Goal: Task Accomplishment & Management: Use online tool/utility

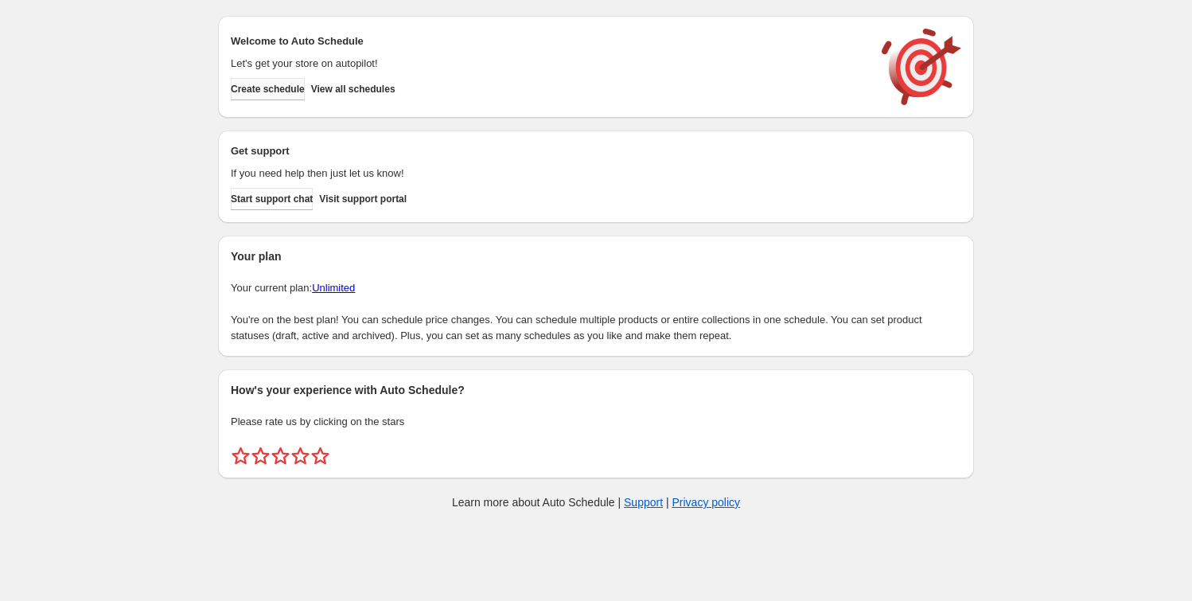
click at [278, 88] on span "Create schedule" at bounding box center [268, 89] width 74 height 13
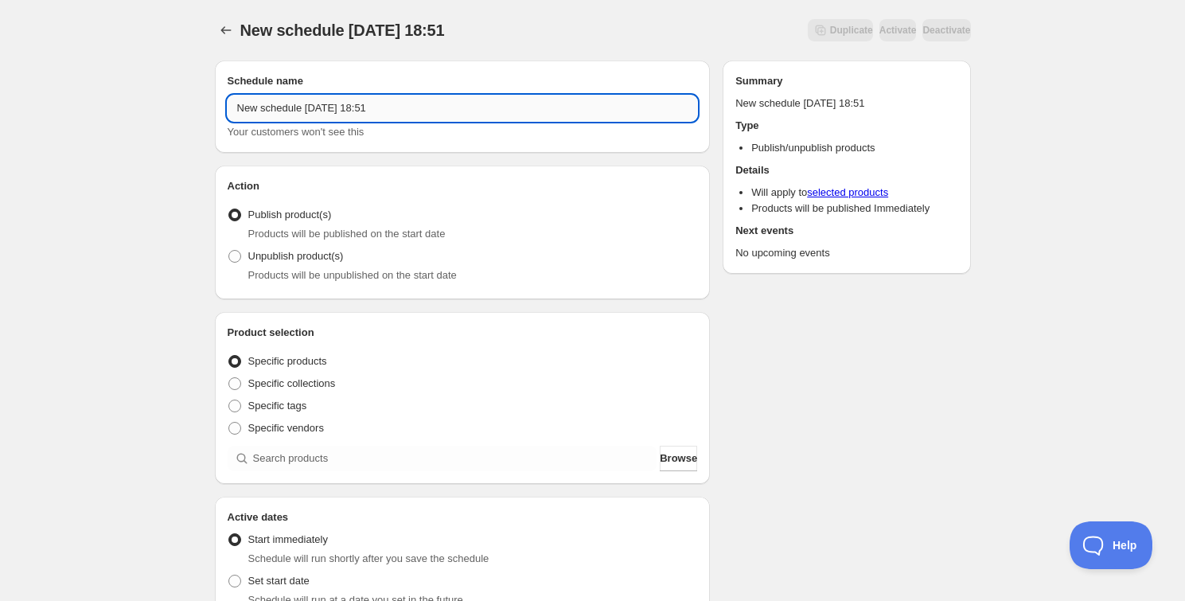
click at [314, 104] on input "New schedule [DATE] 18:51" at bounding box center [463, 108] width 470 height 25
drag, startPoint x: 304, startPoint y: 111, endPoint x: 337, endPoint y: 109, distance: 32.7
click at [337, 109] on input "Schedule for [DATE] PWP & GWP" at bounding box center [463, 108] width 470 height 25
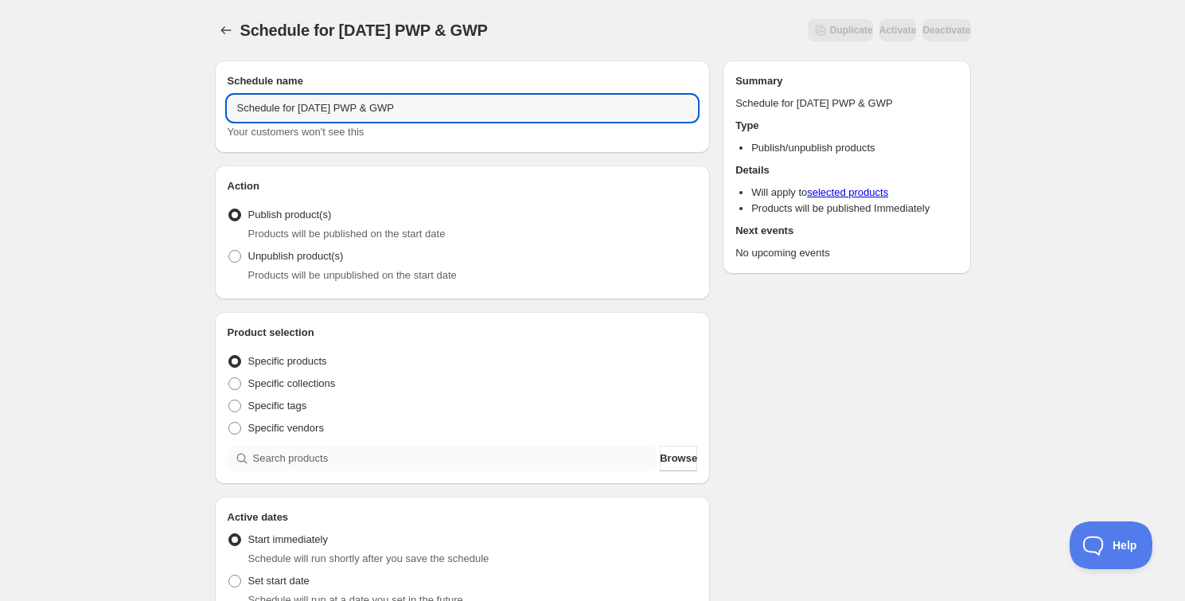
type input "Schedule for [DATE] PWP & GWP"
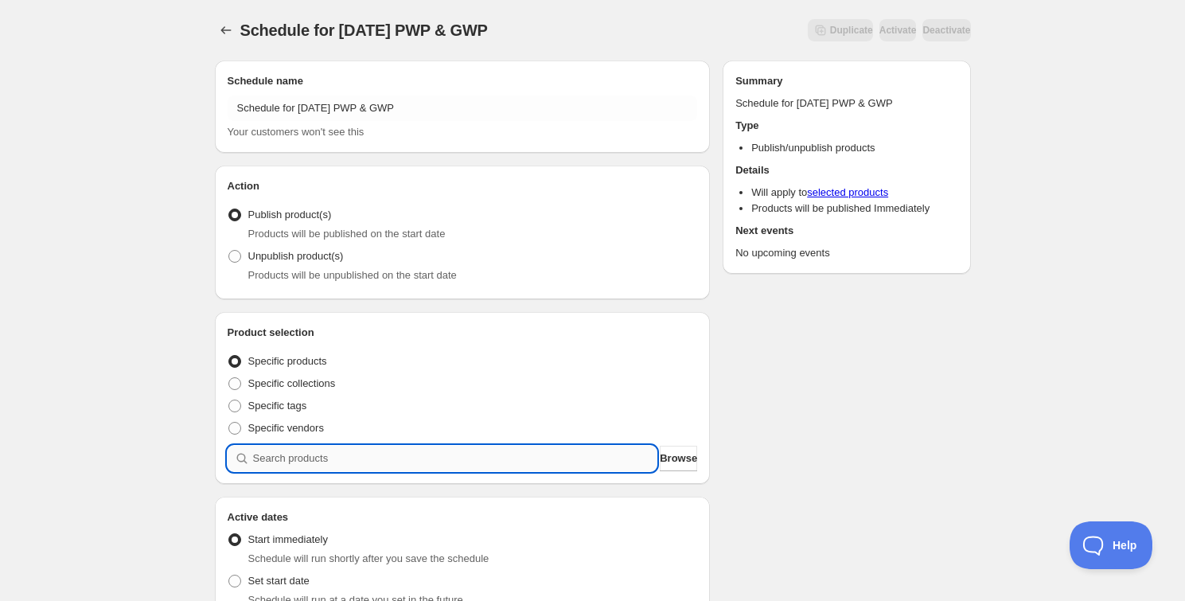
click at [323, 450] on input "search" at bounding box center [455, 458] width 404 height 25
paste input "[DATE]"
type input "[DATE]"
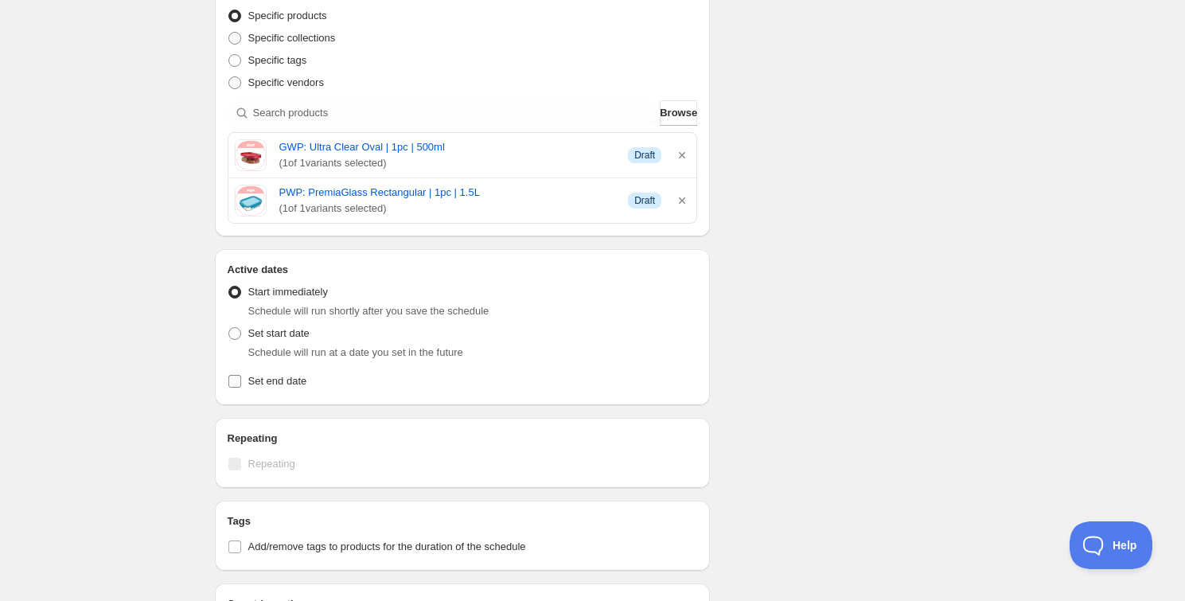
scroll to position [361, 0]
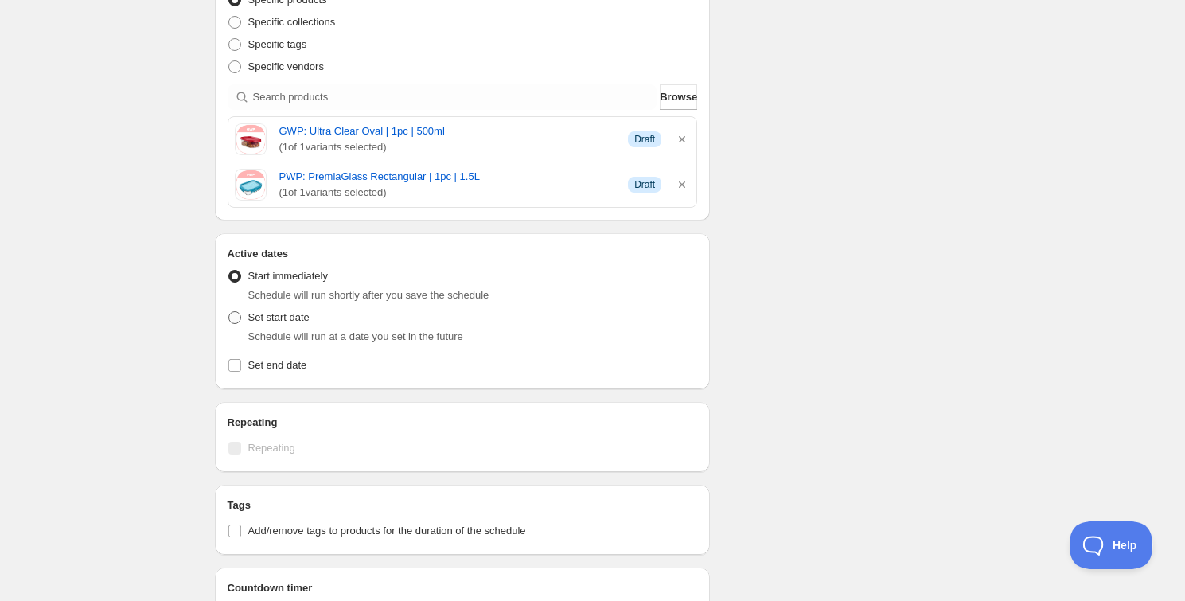
click at [288, 317] on span "Set start date" at bounding box center [278, 317] width 61 height 12
click at [229, 312] on input "Set start date" at bounding box center [228, 311] width 1 height 1
radio input "true"
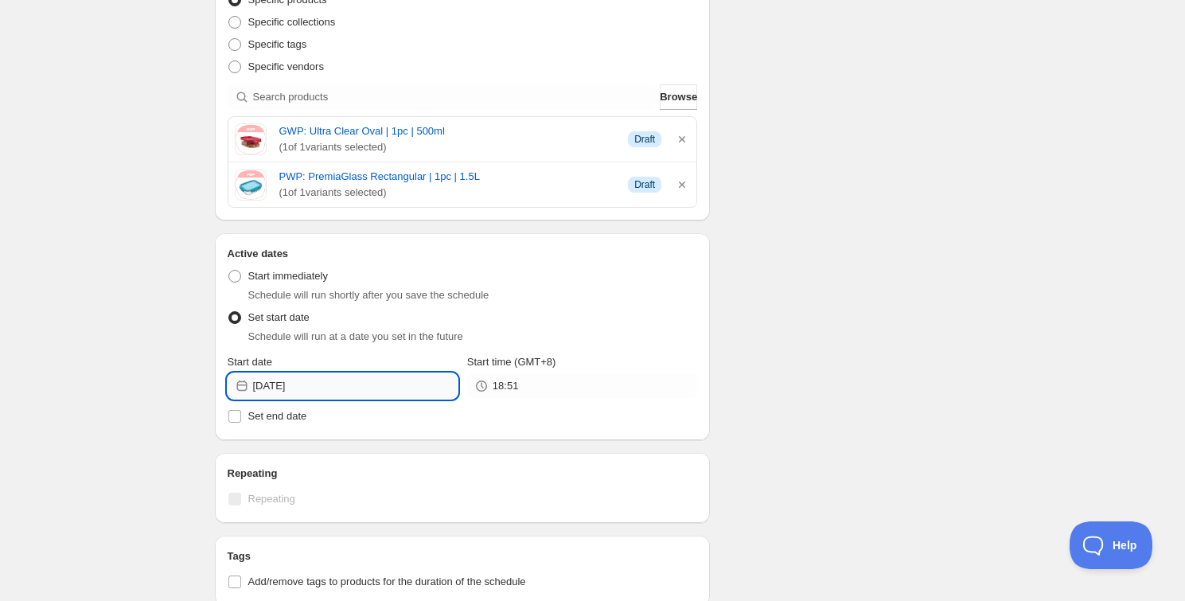
click at [301, 388] on input "[DATE]" at bounding box center [355, 385] width 205 height 25
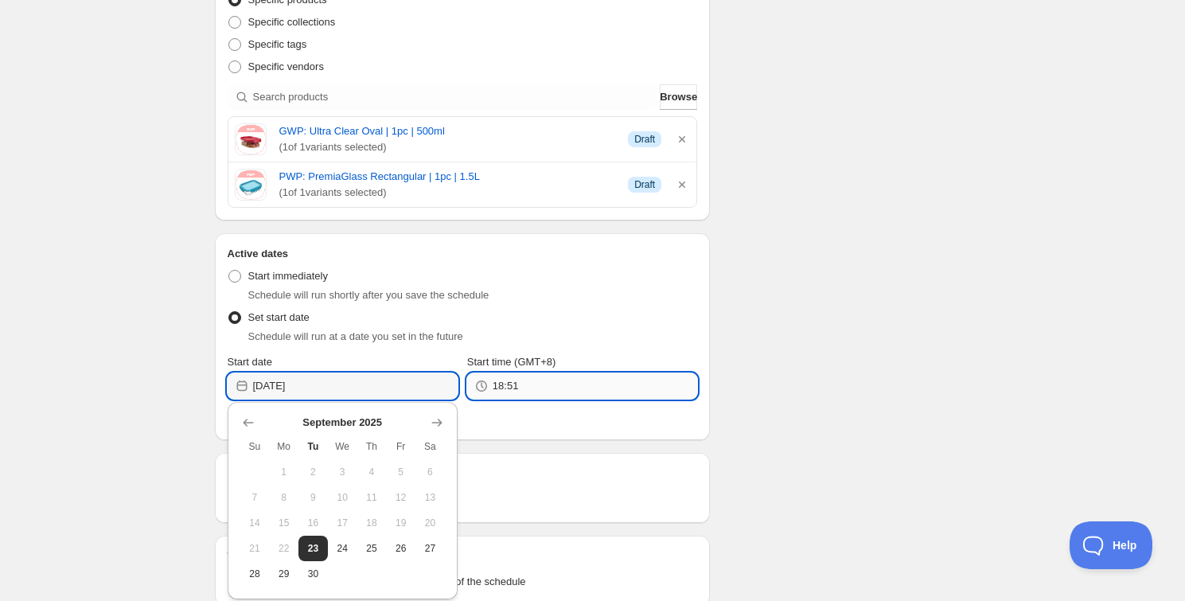
click at [494, 381] on input "18:51" at bounding box center [595, 385] width 205 height 25
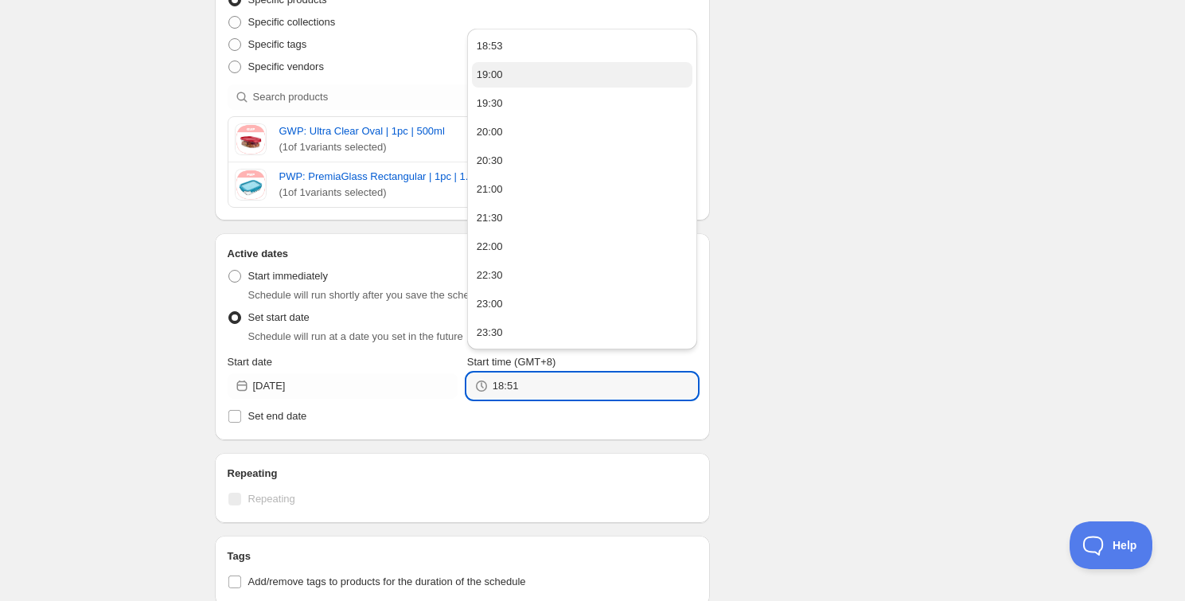
click at [498, 81] on div "19:00" at bounding box center [490, 75] width 26 height 16
type input "19:00"
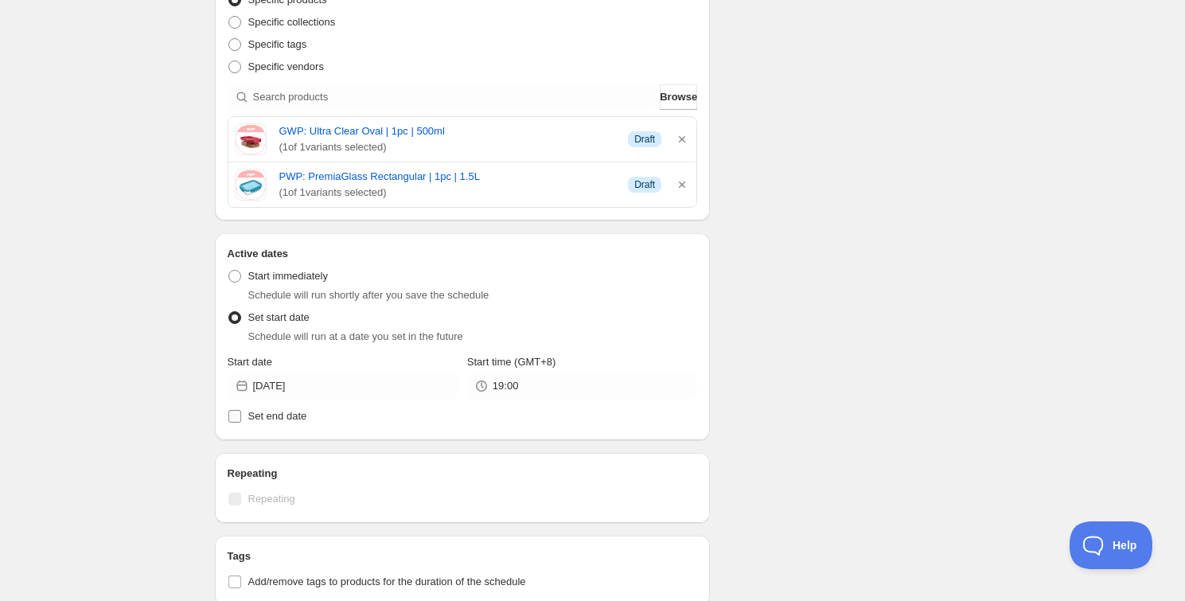
click at [275, 419] on span "Set end date" at bounding box center [277, 416] width 59 height 12
click at [241, 419] on input "Set end date" at bounding box center [234, 416] width 13 height 13
checkbox input "true"
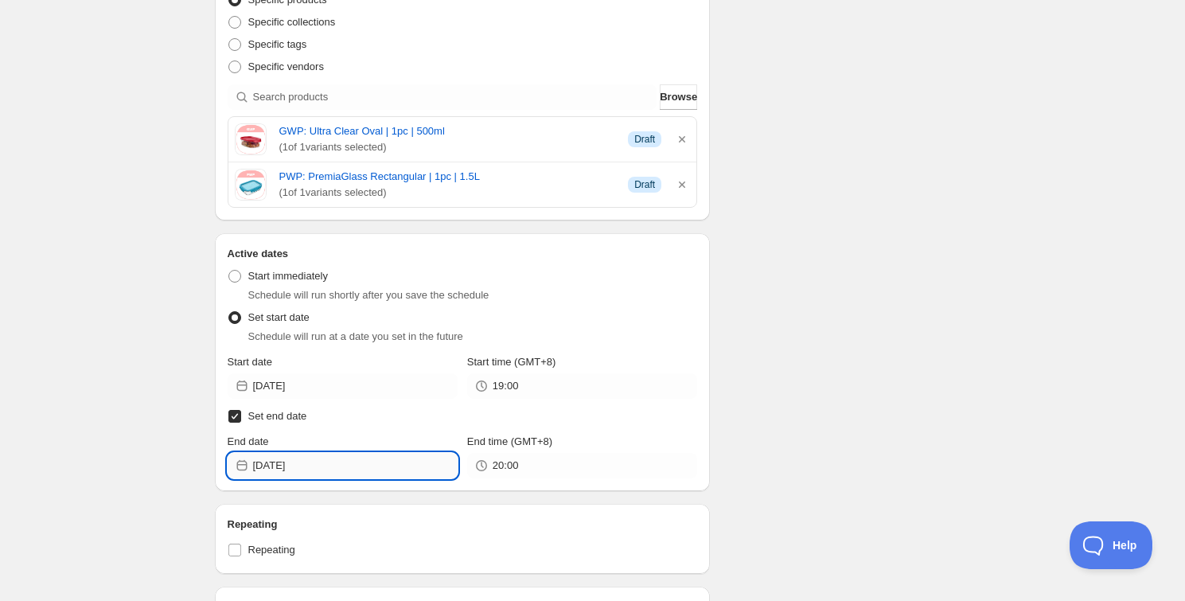
click at [287, 469] on input "[DATE]" at bounding box center [355, 465] width 205 height 25
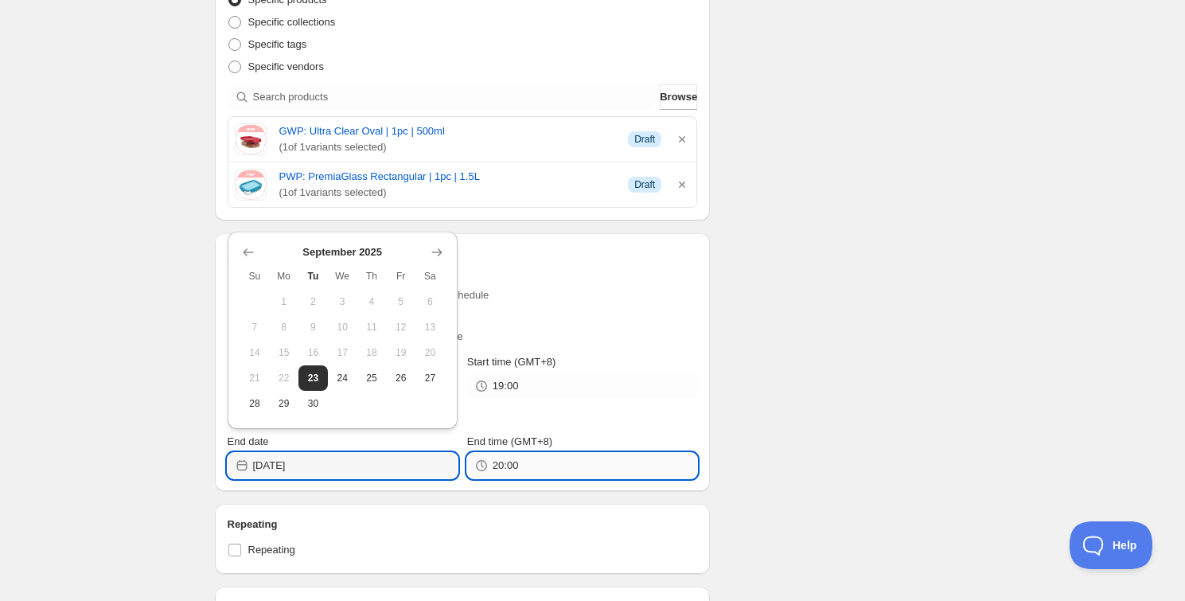
click at [532, 464] on input "20:00" at bounding box center [595, 465] width 205 height 25
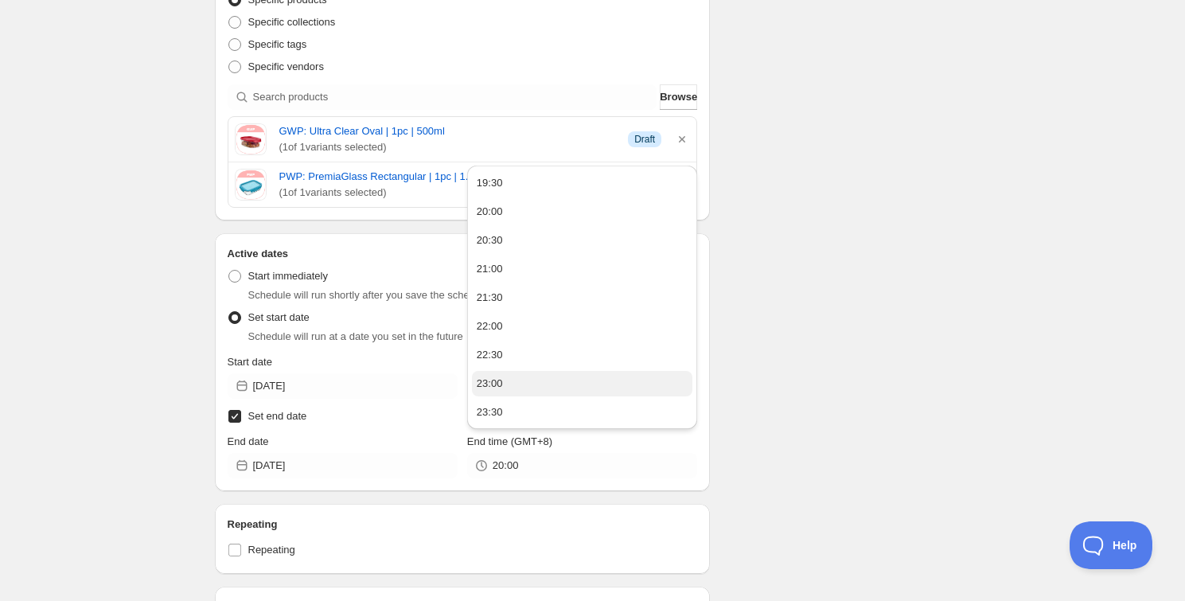
click at [501, 372] on button "23:00" at bounding box center [582, 383] width 220 height 25
type input "23:00"
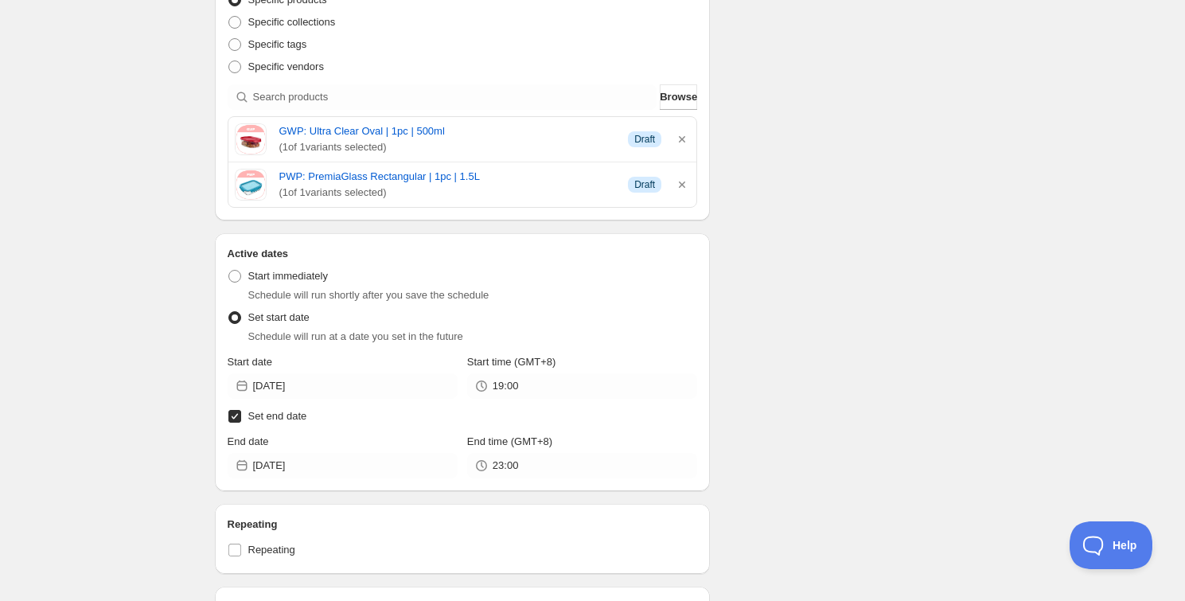
click at [753, 368] on div "Schedule name Schedule for [DATE] PWP & GWP Your customers won't see this Actio…" at bounding box center [586, 391] width 769 height 1410
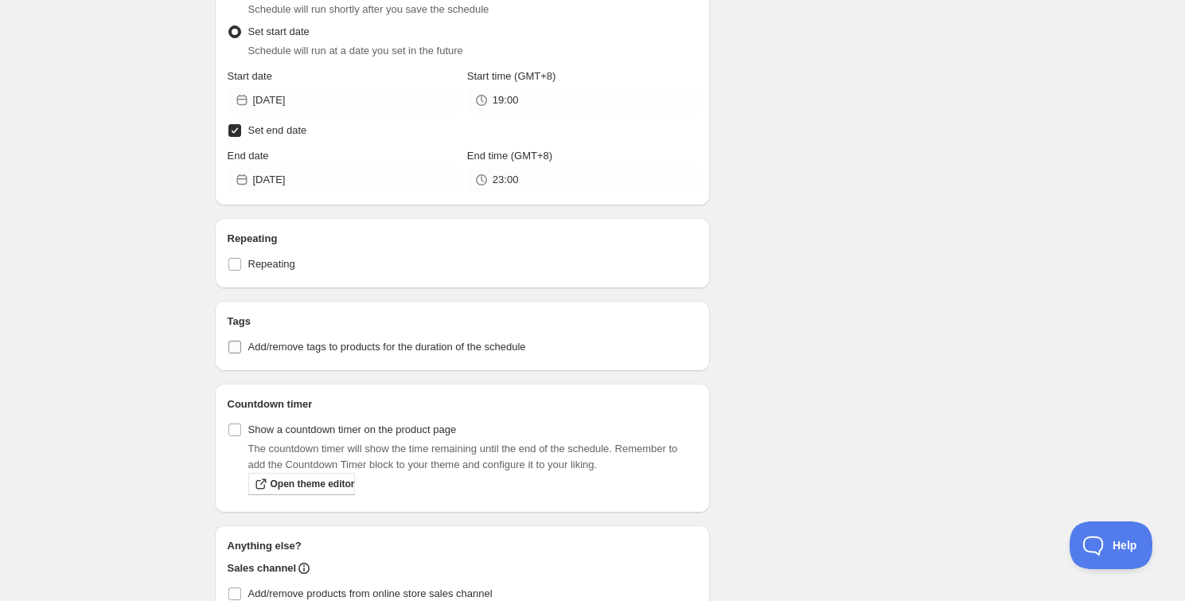
scroll to position [651, 0]
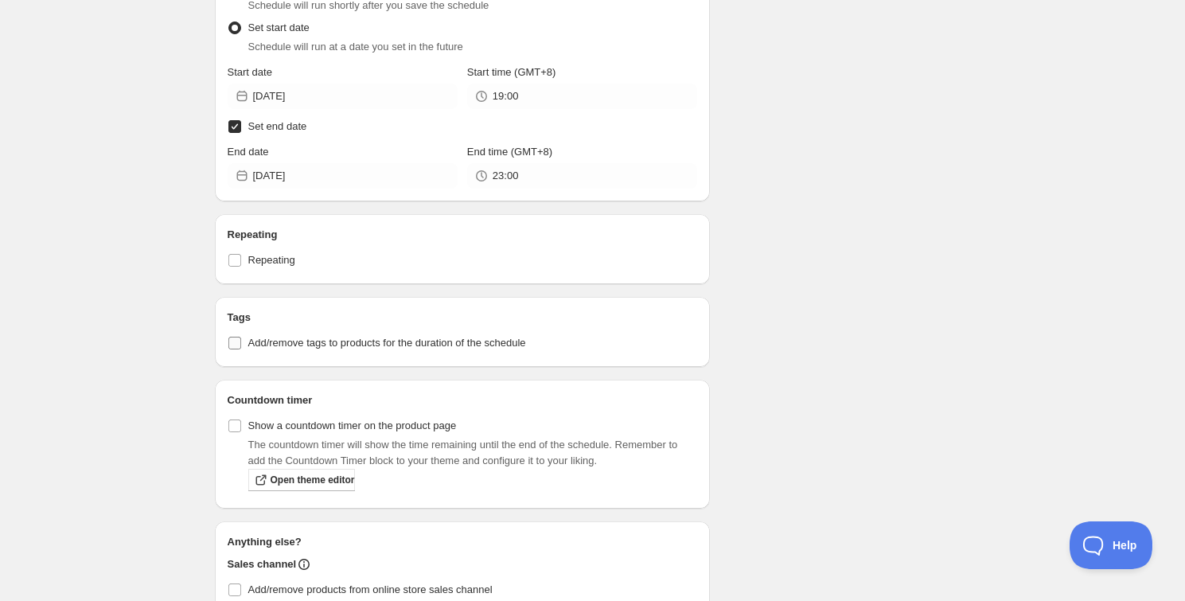
click at [288, 333] on label "Add/remove tags to products for the duration of the schedule" at bounding box center [463, 343] width 470 height 22
click at [241, 337] on input "Add/remove tags to products for the duration of the schedule" at bounding box center [234, 343] width 13 height 13
checkbox input "true"
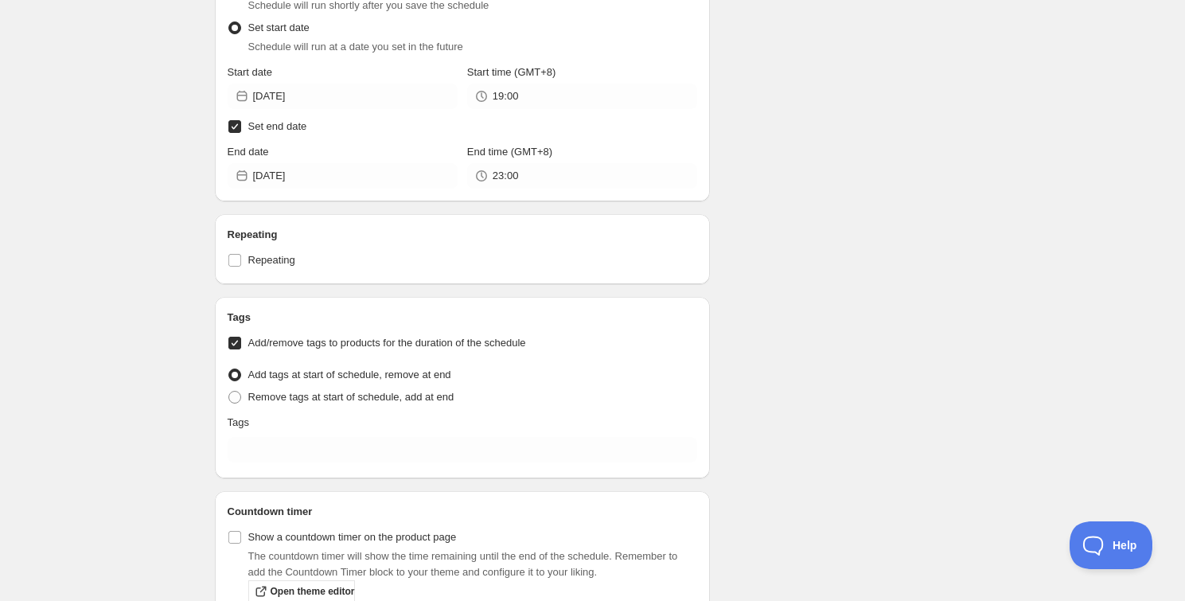
click at [283, 428] on div "Tags" at bounding box center [463, 423] width 470 height 16
click at [298, 401] on span "Remove tags at start of schedule, add at end" at bounding box center [351, 397] width 206 height 12
click at [229, 392] on input "Remove tags at start of schedule, add at end" at bounding box center [228, 391] width 1 height 1
radio input "true"
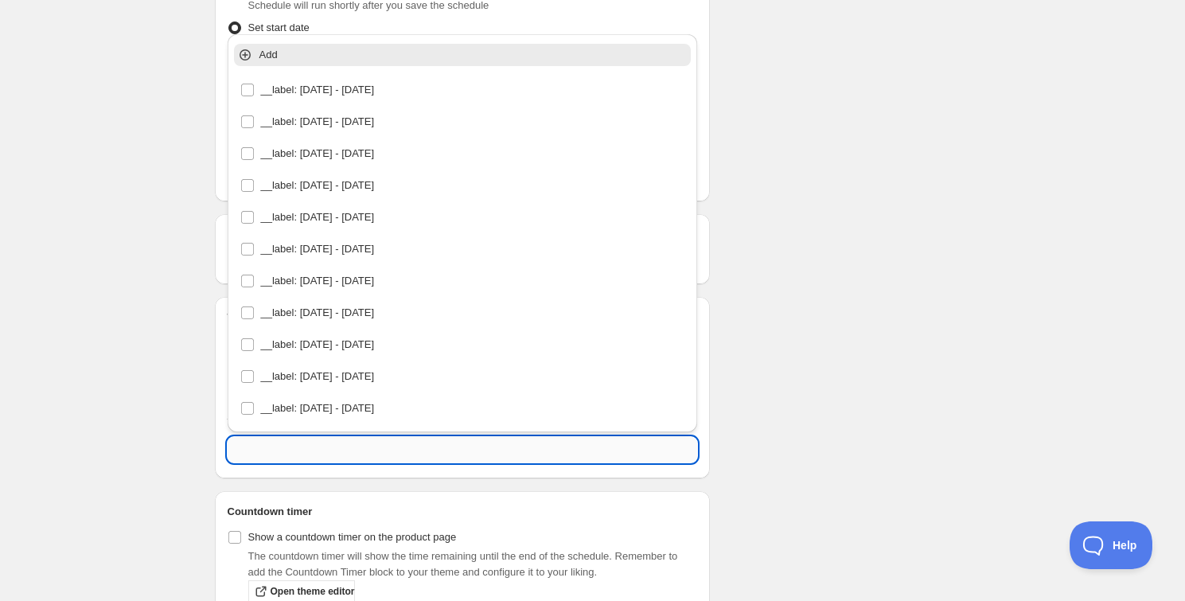
click at [290, 443] on input "text" at bounding box center [463, 449] width 470 height 25
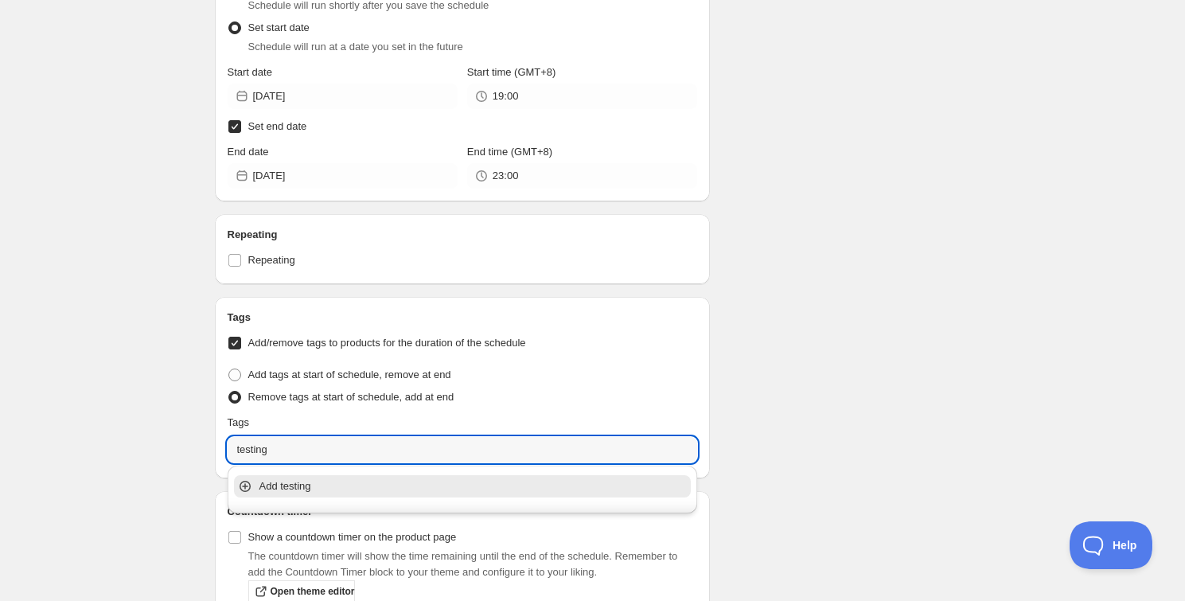
click at [398, 488] on p "Add testing" at bounding box center [473, 486] width 429 height 16
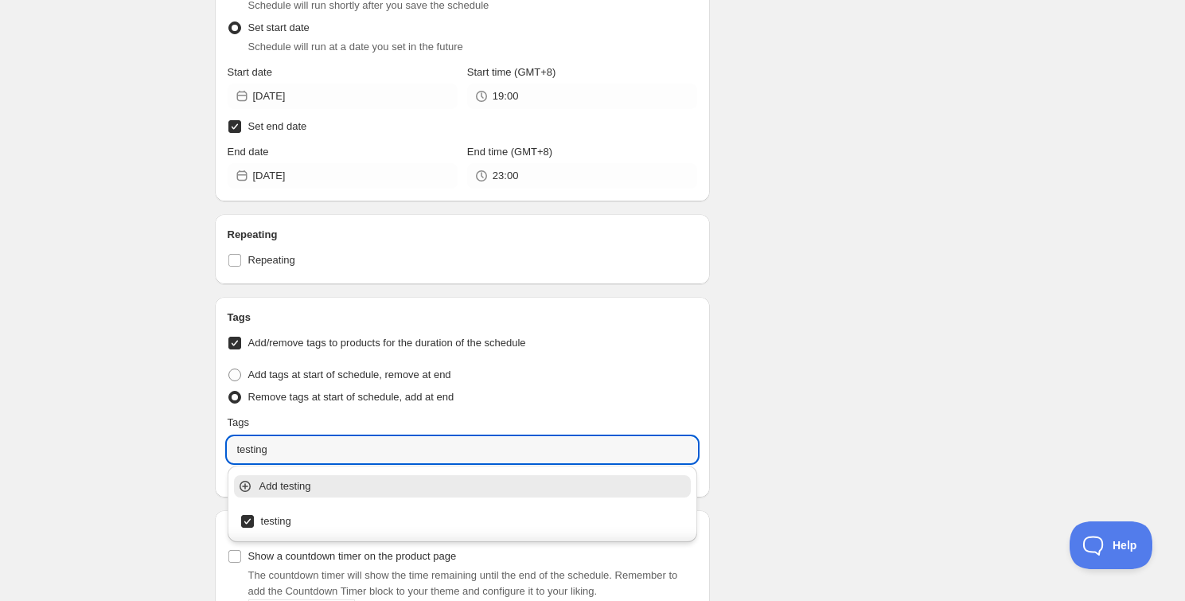
type input "testing"
click at [810, 361] on div "Schedule name Schedule for [DATE] PWP & GWP Your customers won't see this Actio…" at bounding box center [586, 167] width 769 height 1540
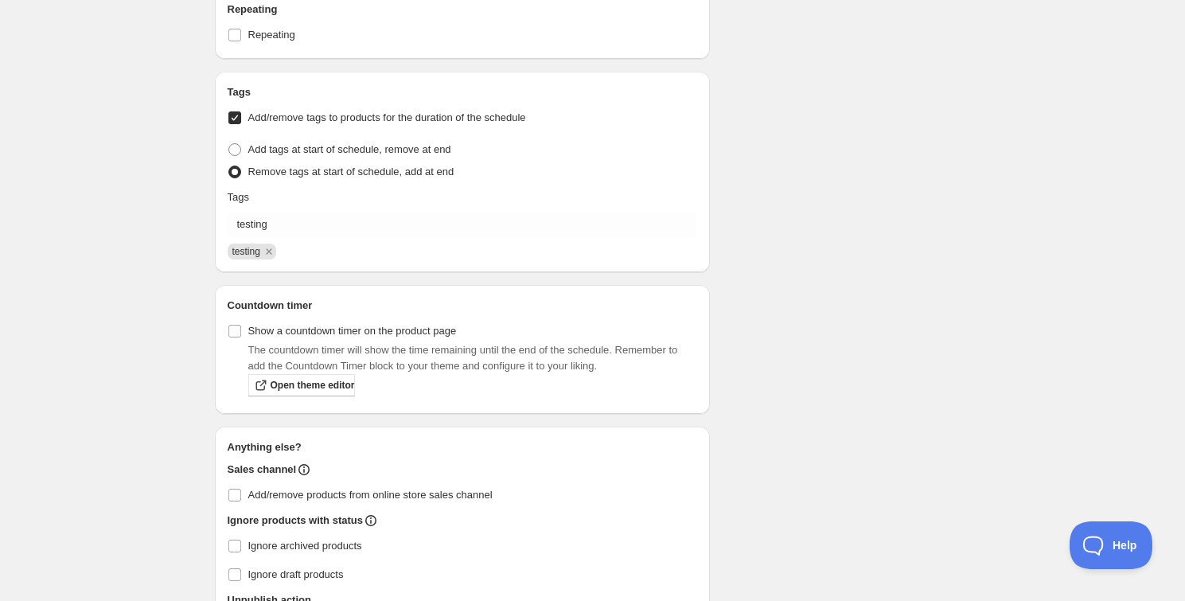
scroll to position [940, 0]
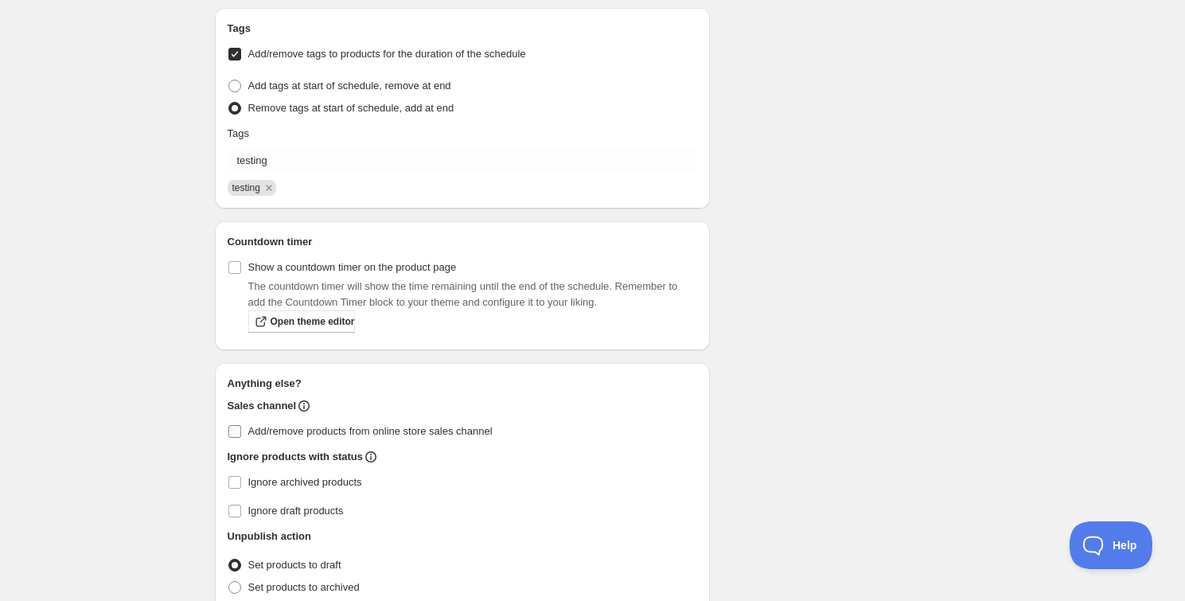
click at [299, 428] on span "Add/remove products from online store sales channel" at bounding box center [370, 431] width 244 height 12
click at [241, 428] on input "Add/remove products from online store sales channel" at bounding box center [234, 431] width 13 height 13
checkbox input "true"
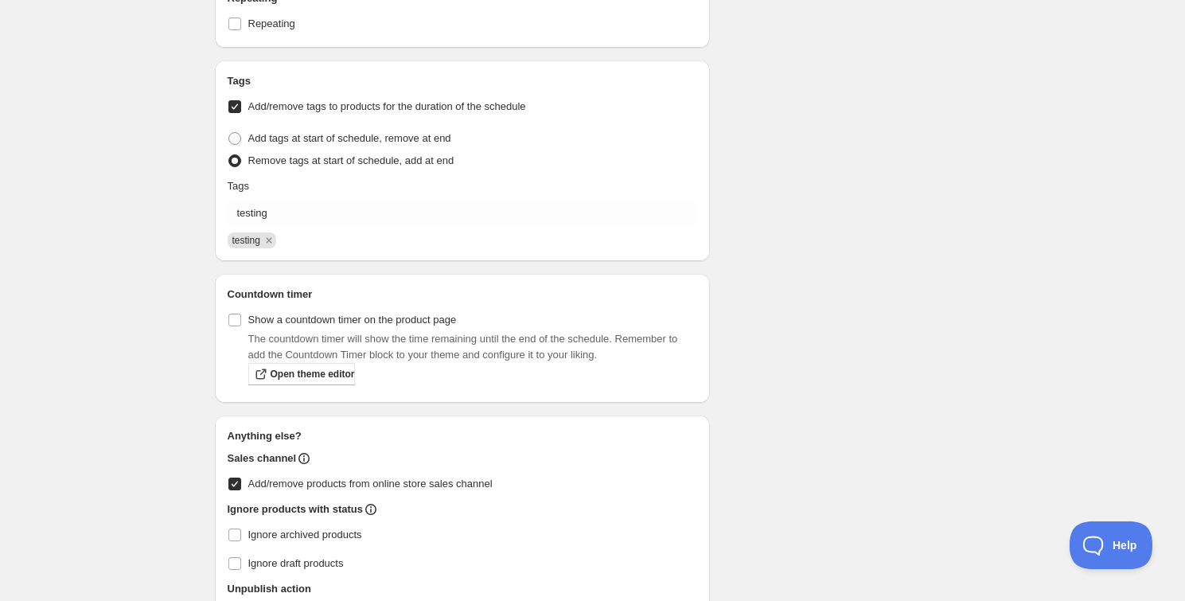
scroll to position [872, 0]
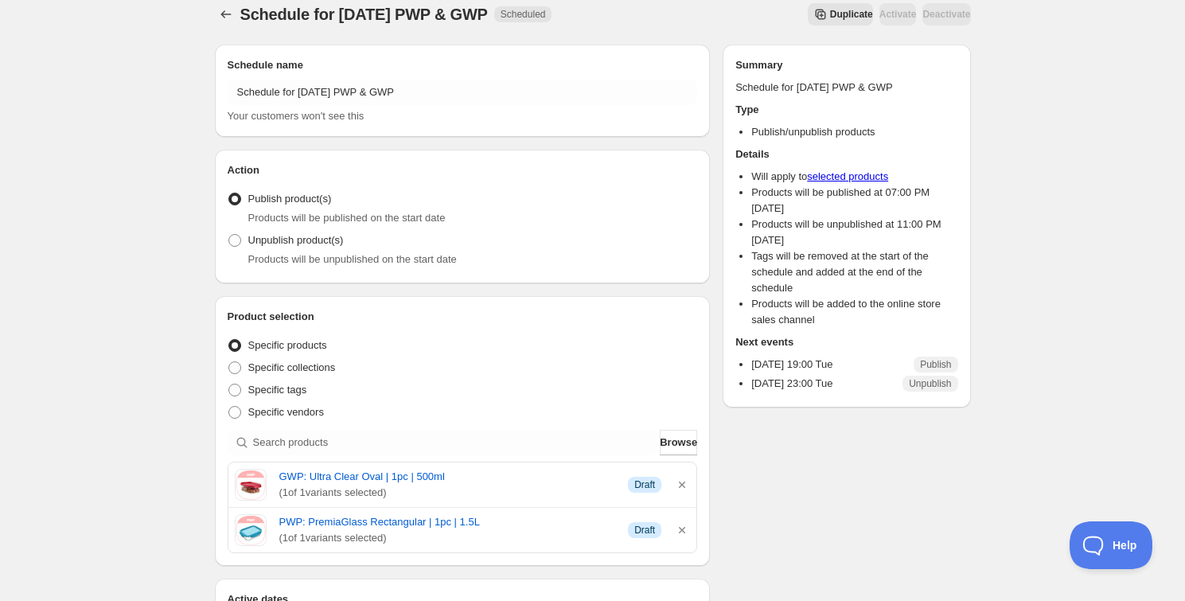
scroll to position [780, 0]
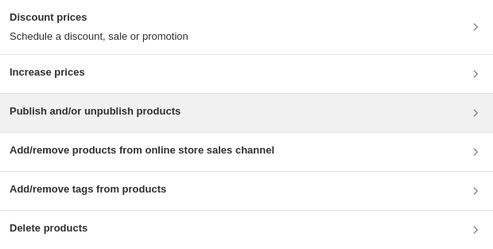
click at [81, 111] on h3 "Publish and/or unpublish products" at bounding box center [95, 111] width 171 height 16
